Goal: Find specific page/section: Find specific page/section

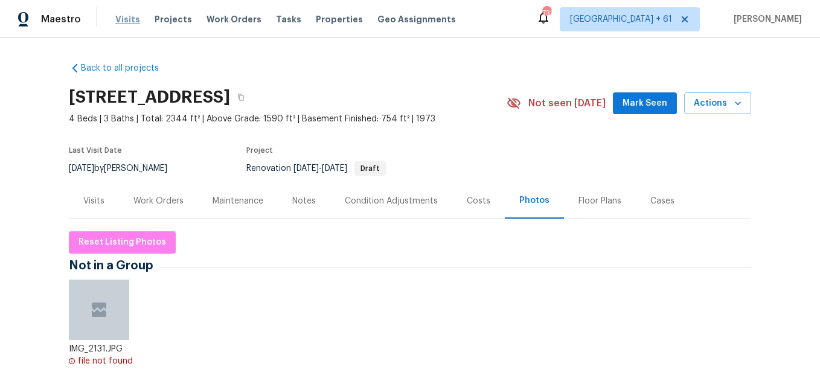
click at [125, 19] on span "Visits" at bounding box center [127, 19] width 25 height 12
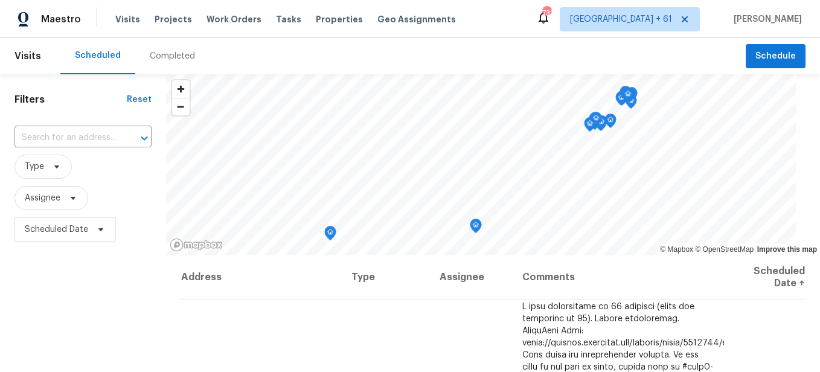
click at [160, 63] on div "Completed" at bounding box center [172, 56] width 74 height 36
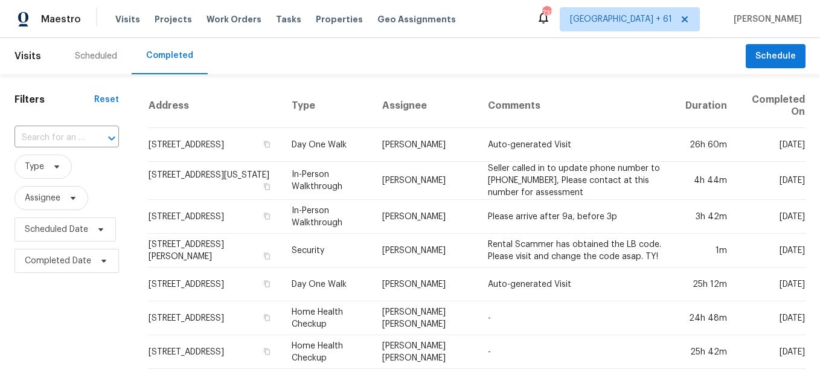
click at [94, 139] on div at bounding box center [103, 138] width 31 height 17
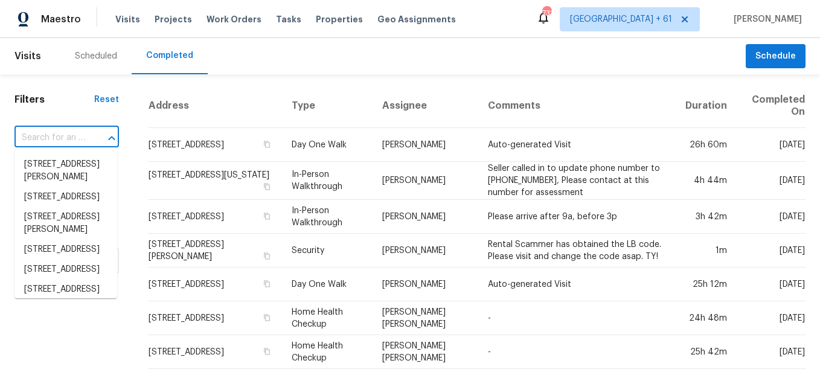
paste input "[STREET_ADDRESS]"
type input "[STREET_ADDRESS]"
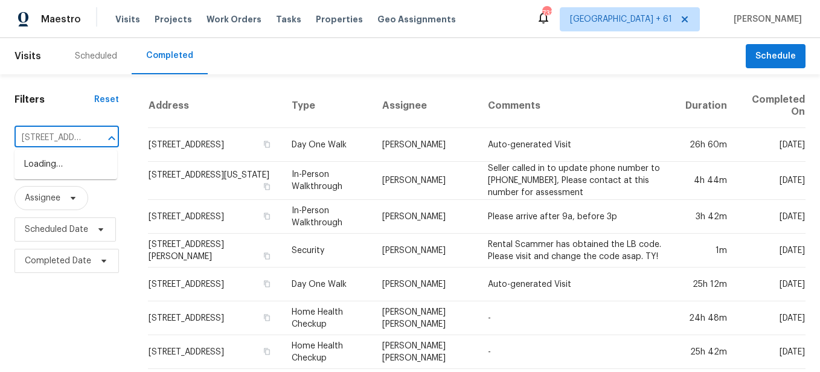
scroll to position [0, 118]
click at [89, 173] on li "[STREET_ADDRESS]" at bounding box center [65, 165] width 103 height 20
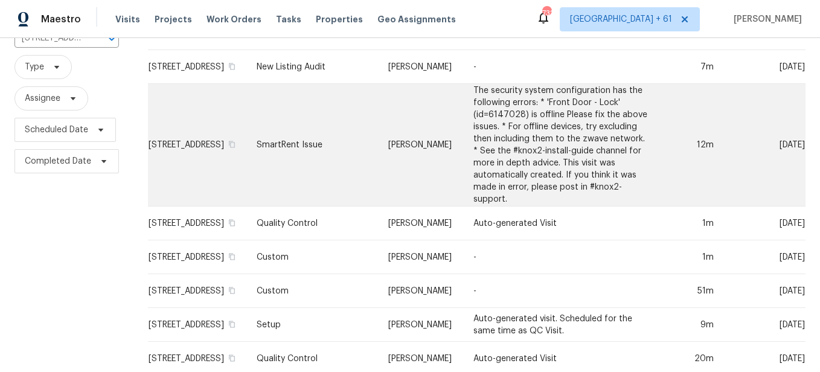
scroll to position [202, 0]
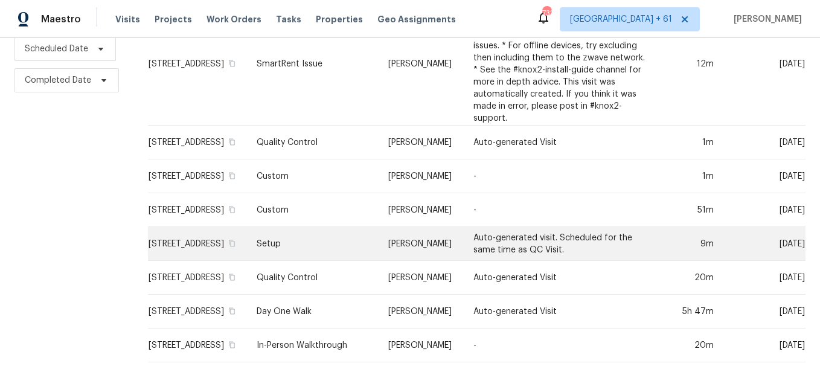
click at [333, 235] on td "Setup" at bounding box center [313, 244] width 132 height 34
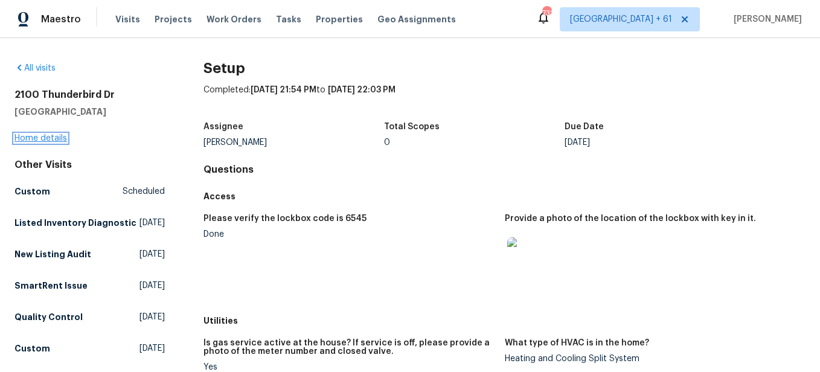
click at [53, 139] on link "Home details" at bounding box center [40, 138] width 53 height 8
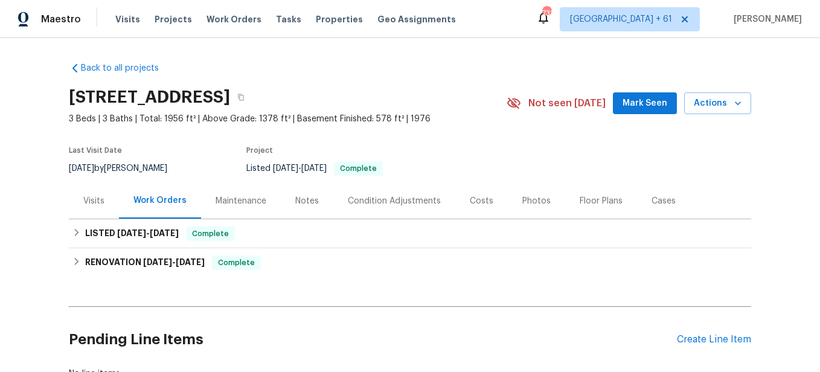
click at [531, 206] on div "Photos" at bounding box center [536, 201] width 28 height 12
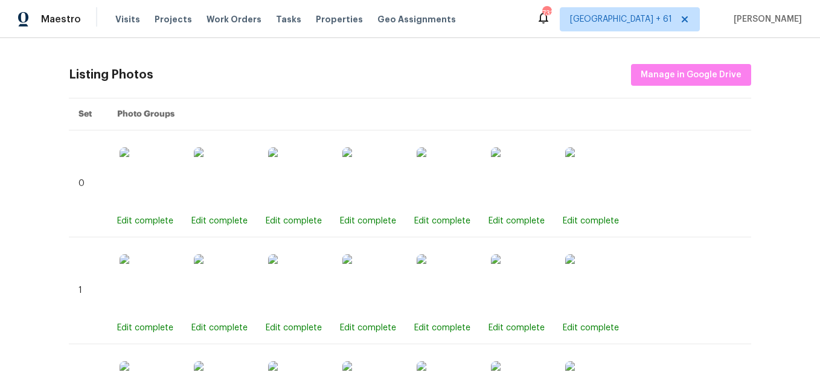
scroll to position [302, 0]
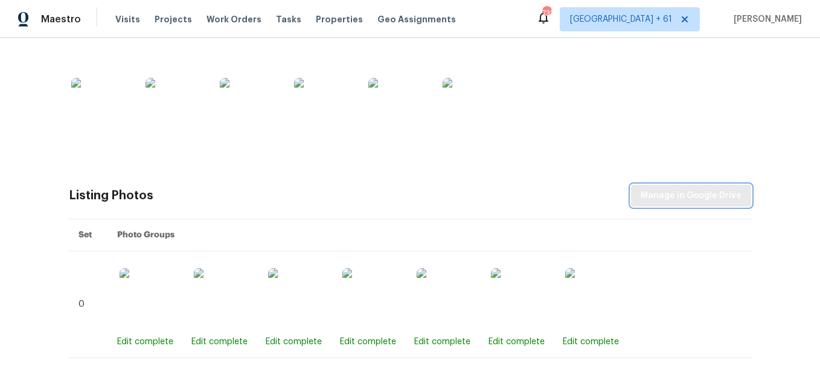
click at [641, 197] on span "Manage in Google Drive" at bounding box center [691, 195] width 101 height 15
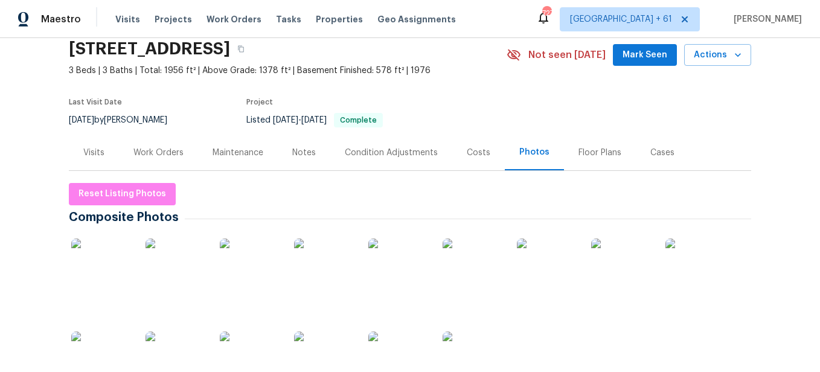
scroll to position [0, 0]
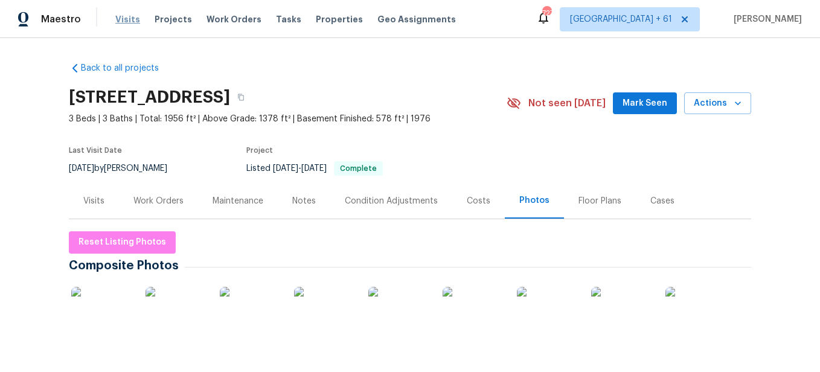
click at [125, 21] on span "Visits" at bounding box center [127, 19] width 25 height 12
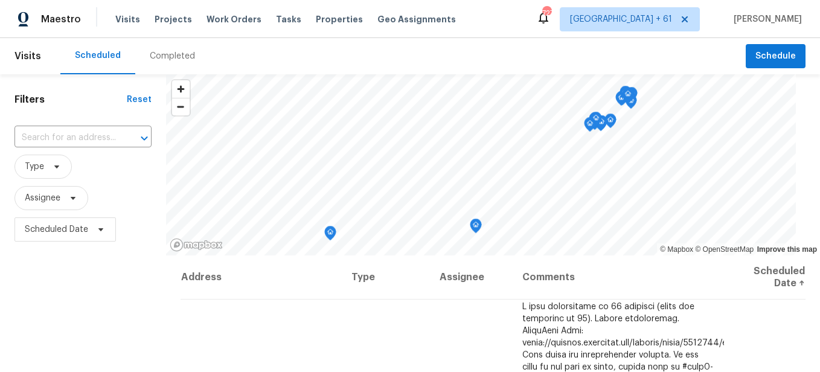
click at [176, 63] on div "Completed" at bounding box center [172, 56] width 74 height 36
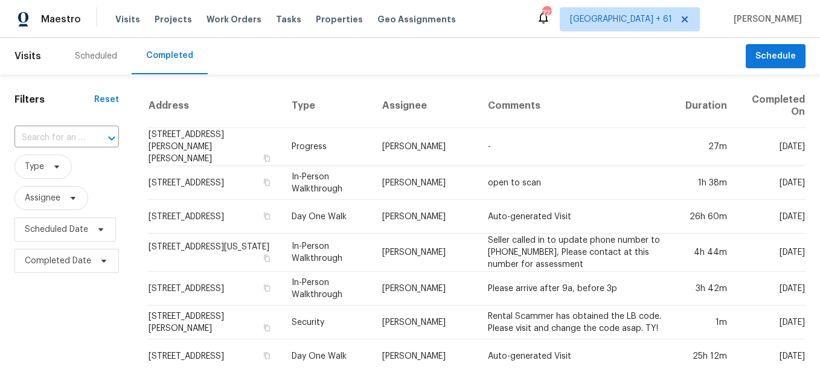
click at [92, 133] on div at bounding box center [103, 138] width 31 height 17
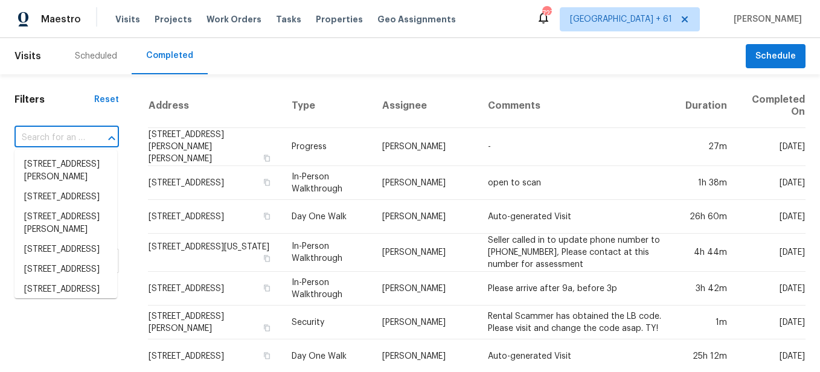
paste input "[STREET_ADDRESS][PERSON_NAME]"
type input "[STREET_ADDRESS][PERSON_NAME]"
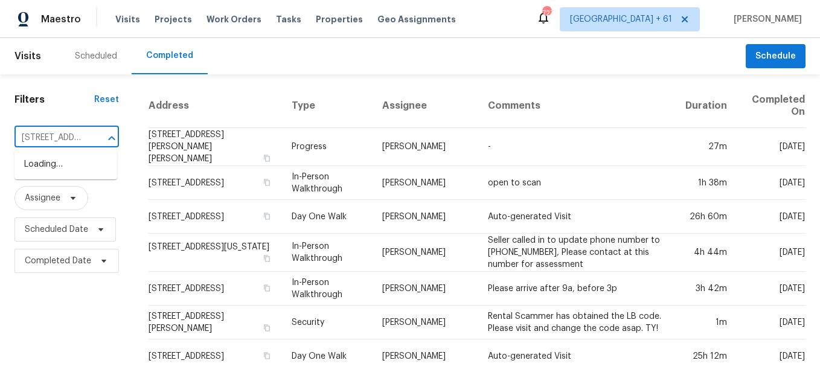
scroll to position [0, 94]
click at [62, 166] on li "[STREET_ADDRESS][PERSON_NAME]" at bounding box center [65, 171] width 103 height 33
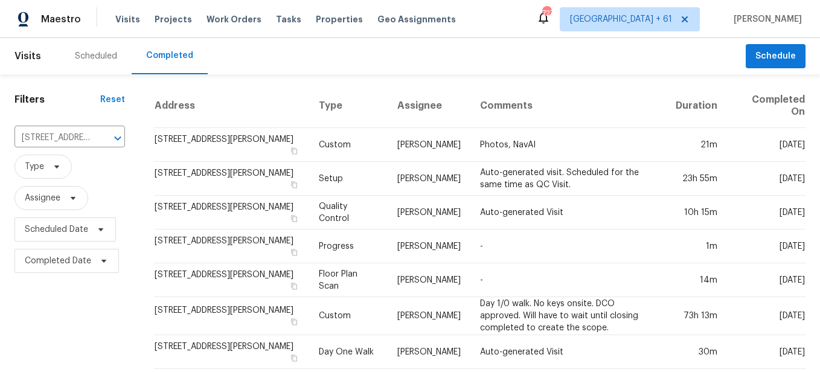
scroll to position [16, 0]
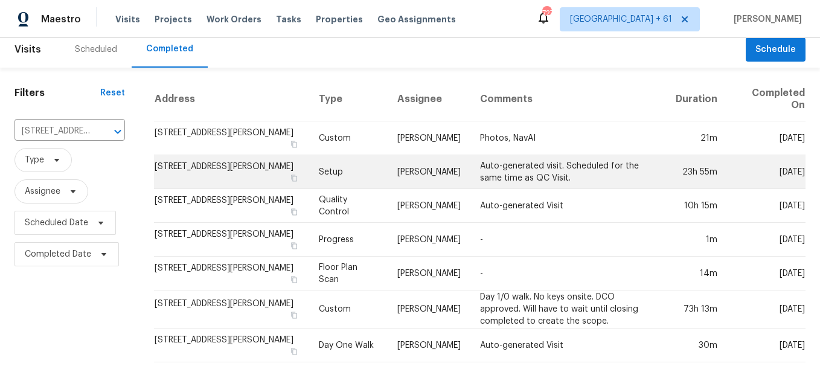
click at [333, 165] on td "Setup" at bounding box center [348, 172] width 78 height 34
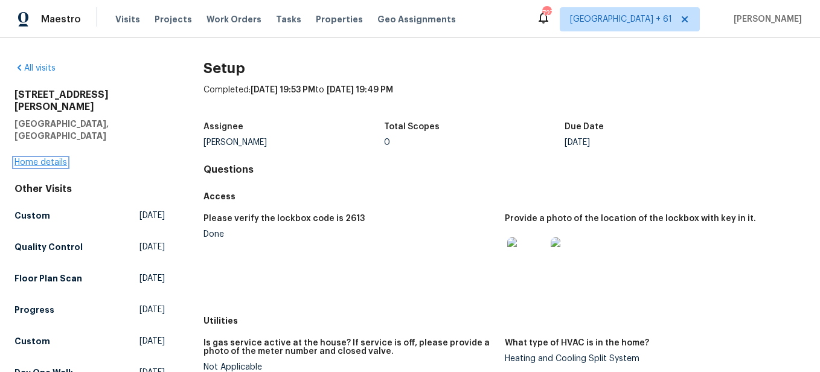
click at [53, 158] on link "Home details" at bounding box center [40, 162] width 53 height 8
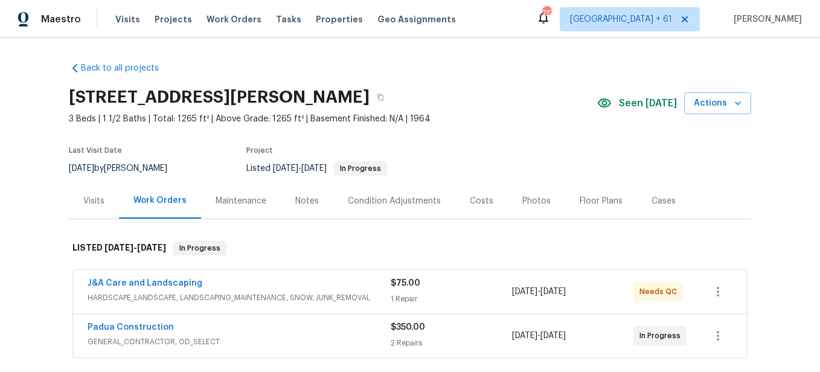
click at [522, 204] on div "Photos" at bounding box center [536, 201] width 28 height 12
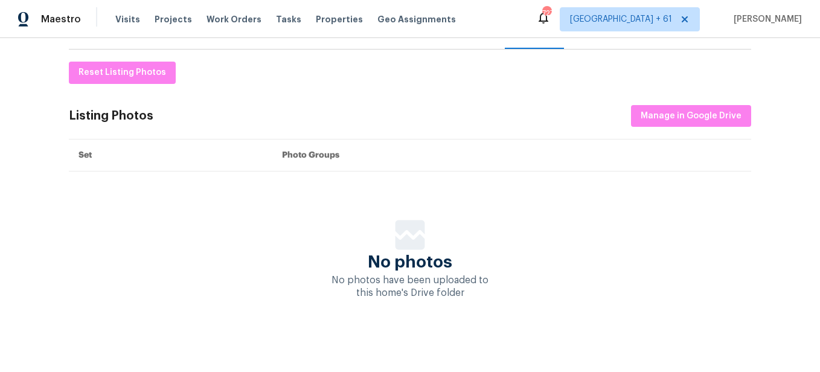
scroll to position [118, 0]
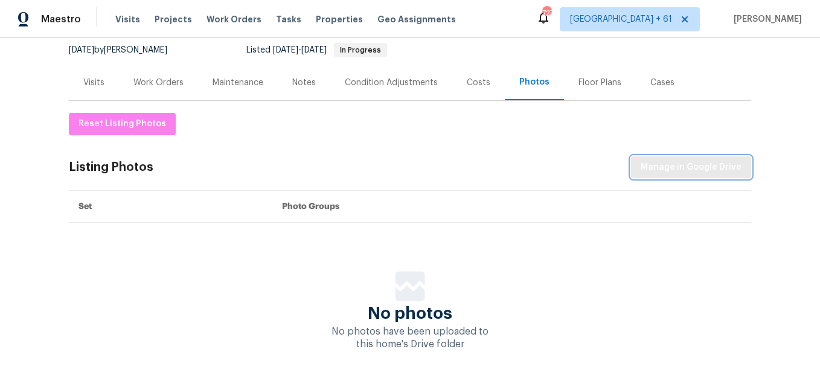
click at [657, 165] on span "Manage in Google Drive" at bounding box center [691, 167] width 101 height 15
